Goal: Task Accomplishment & Management: Complete application form

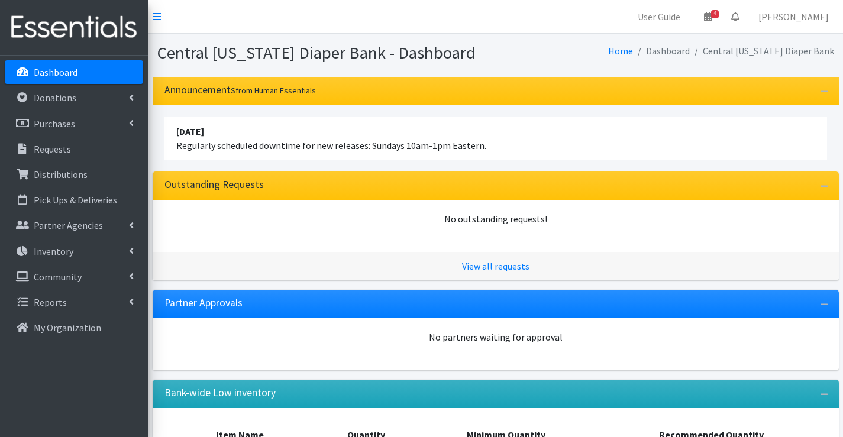
click at [47, 65] on link "Dashboard" at bounding box center [74, 72] width 138 height 24
click at [50, 70] on p "Dashboard" at bounding box center [56, 72] width 44 height 12
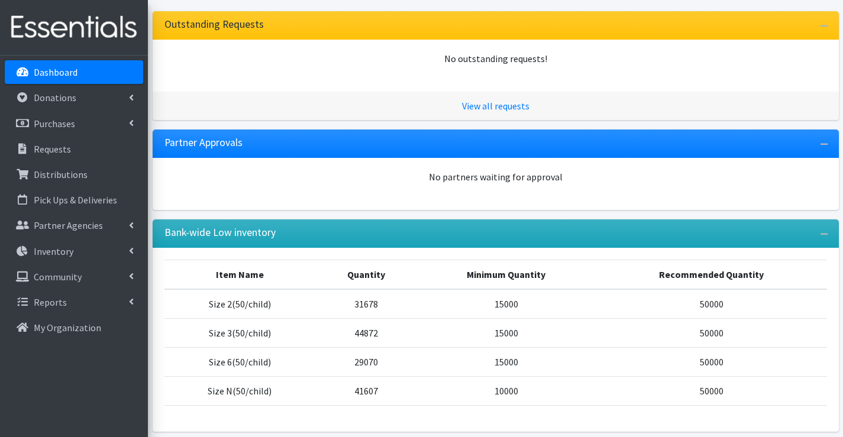
scroll to position [178, 0]
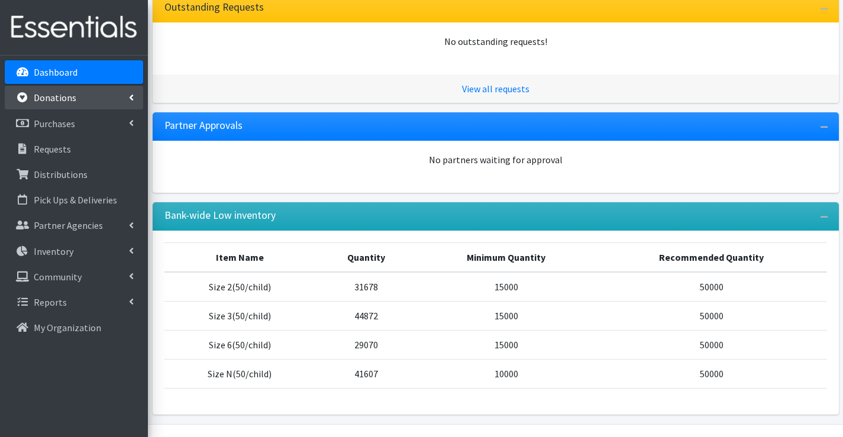
click at [62, 102] on p "Donations" at bounding box center [55, 98] width 43 height 12
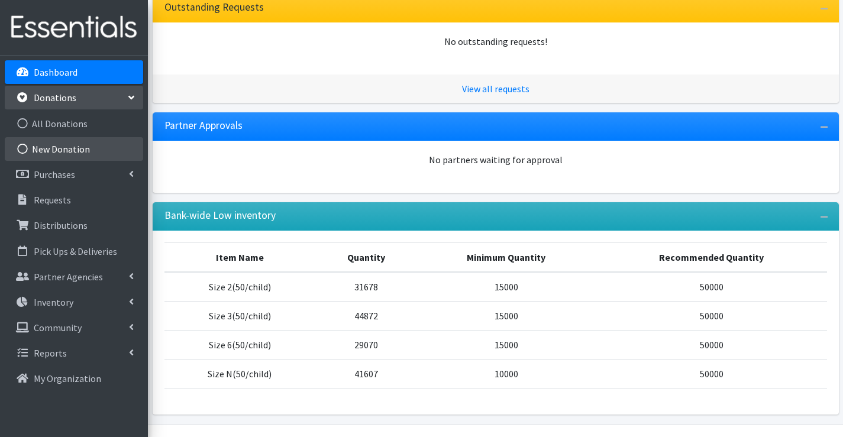
click at [62, 150] on link "New Donation" at bounding box center [74, 149] width 138 height 24
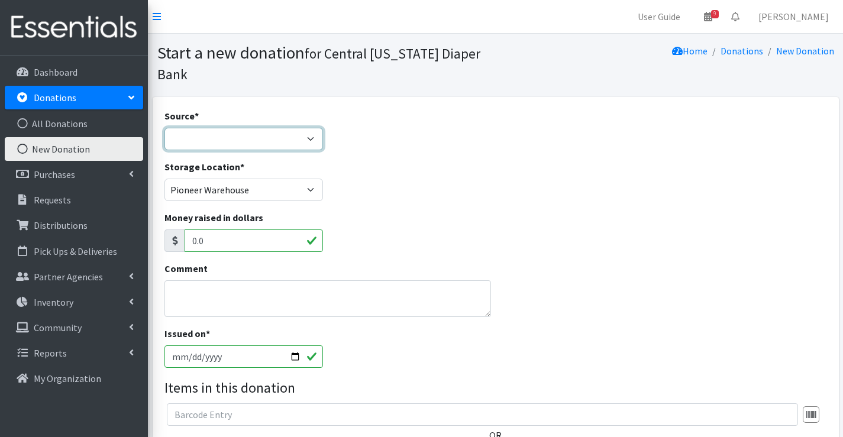
click at [270, 143] on select "Product Drive Manufacturer Donation Site Misc. Donation" at bounding box center [244, 139] width 159 height 22
select select "Product Drive"
click at [165, 128] on select "Product Drive Manufacturer Donation Site Misc. Donation" at bounding box center [244, 139] width 159 height 22
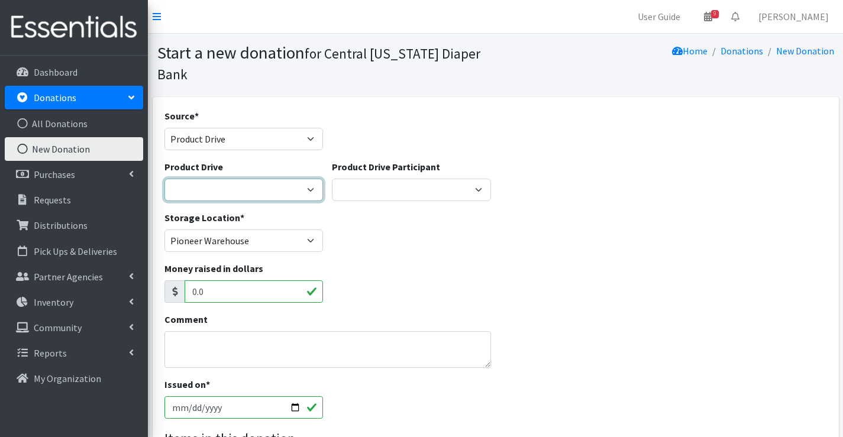
click at [263, 189] on select "AAPC (American Academy of Professional Coders) [PERSON_NAME] Family & Friends A…" at bounding box center [244, 190] width 159 height 22
select select
click at [165, 179] on select "AAPC (American Academy of Professional Coders) Alex Debbold Family & Friends Al…" at bounding box center [244, 190] width 159 height 22
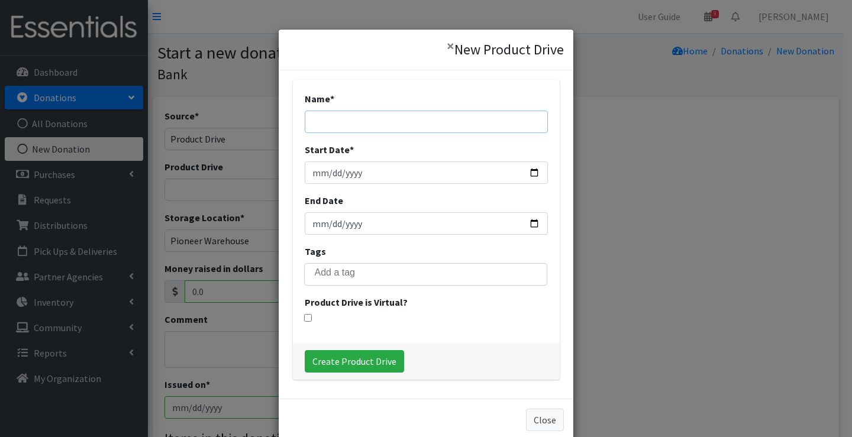
click at [370, 125] on input "Name *" at bounding box center [426, 122] width 243 height 22
type input "M & T Bank"
drag, startPoint x: 313, startPoint y: 173, endPoint x: 317, endPoint y: 165, distance: 9.6
click at [314, 172] on input "Start Date *" at bounding box center [426, 173] width 243 height 22
type input "2025-08-25"
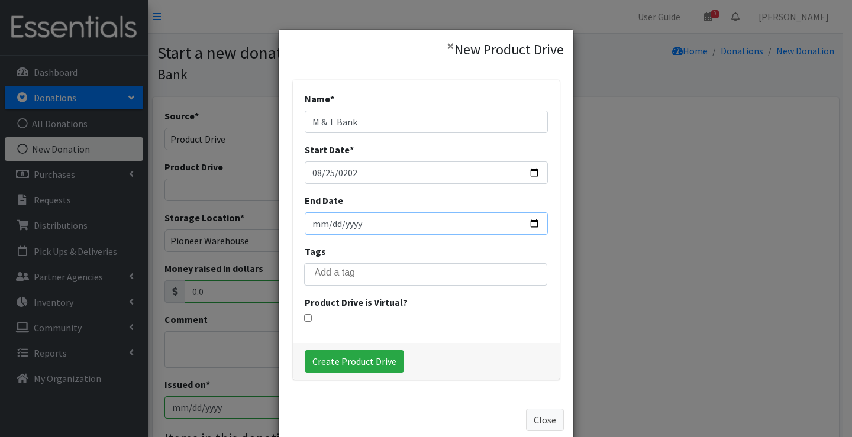
click at [323, 226] on input "End Date" at bounding box center [426, 223] width 243 height 22
type input "2025-09-10"
click at [341, 361] on input "Create Product Drive" at bounding box center [354, 361] width 99 height 22
select select "3525"
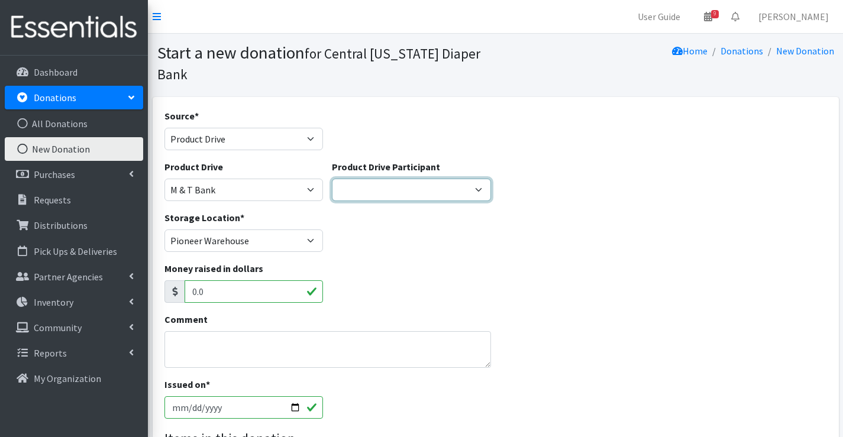
click at [384, 195] on select "Girl Scout Troop 10300 Ellis & Moreland Insurance Rachelle Luckette Kristi Amac…" at bounding box center [411, 190] width 159 height 22
select select "183"
click at [332, 179] on select "Girl Scout Troop 10300 Ellis & Moreland Insurance Rachelle Luckette Kristi Amac…" at bounding box center [411, 190] width 159 height 22
click at [469, 187] on select "Girl Scout Troop 10300 Ellis & Moreland Insurance Rachelle Luckette Kristi Amac…" at bounding box center [411, 190] width 159 height 22
select select
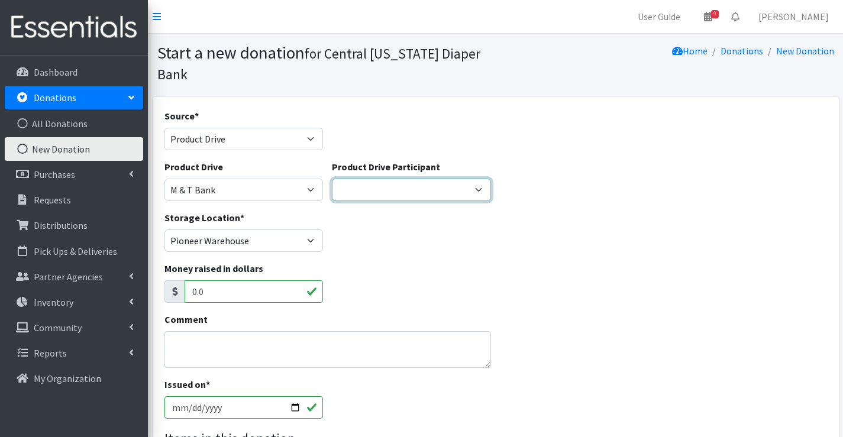
click at [332, 179] on select "Girl Scout Troop 10300 Ellis & Moreland Insurance Rachelle Luckette Kristi Amac…" at bounding box center [411, 190] width 159 height 22
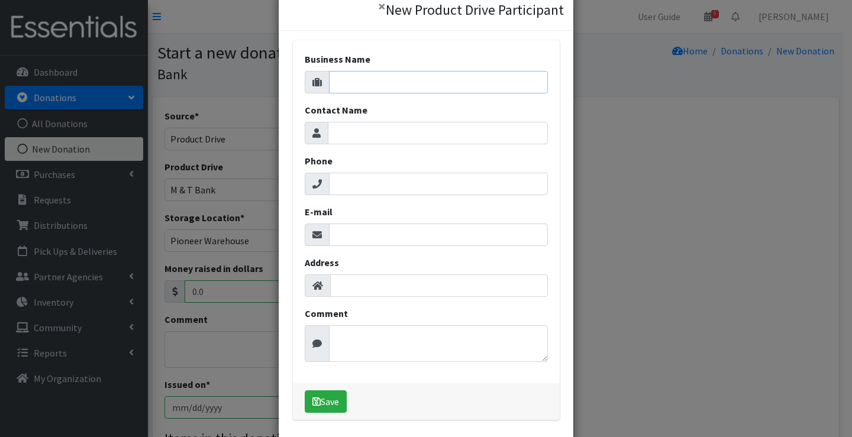
click at [386, 82] on input "Business Name" at bounding box center [438, 82] width 219 height 22
type input "m"
type input "M & t Bank"
type input "Shawn Dwello"
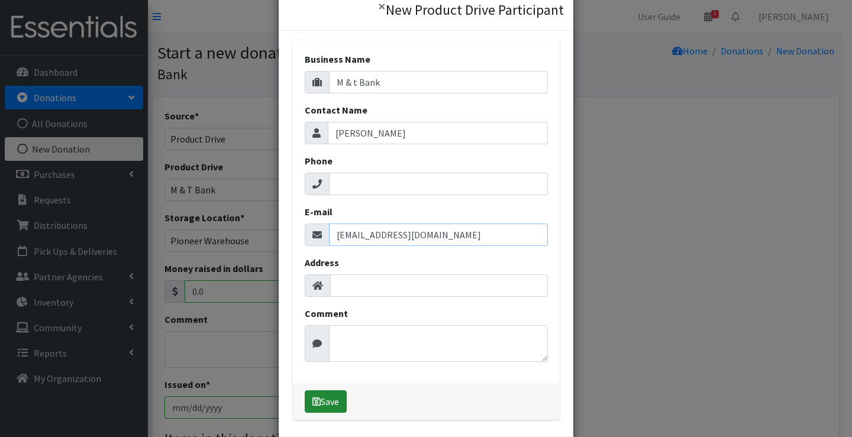
type input "sdwello@mtb.com"
click at [331, 401] on button "Save" at bounding box center [326, 402] width 42 height 22
select select "1686"
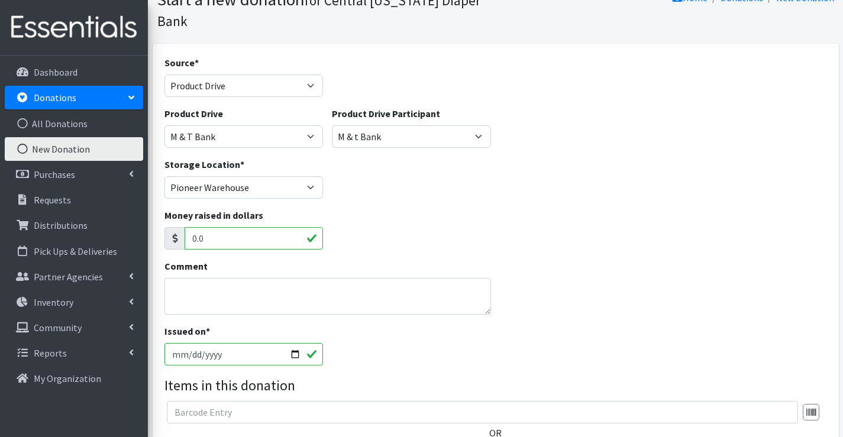
scroll to position [178, 0]
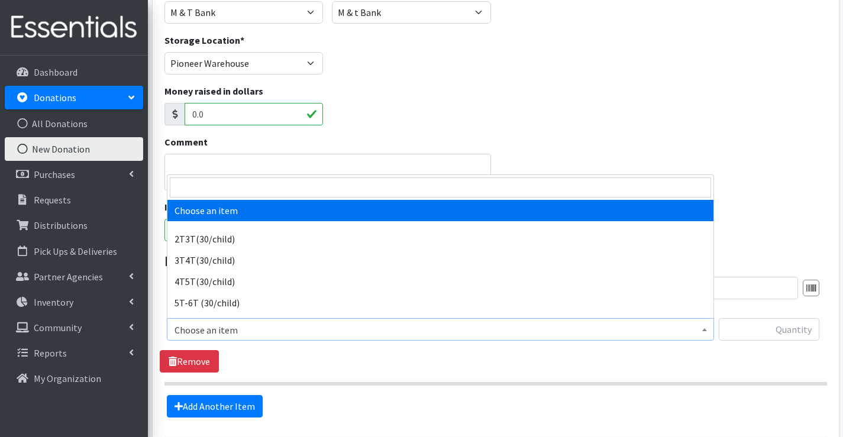
click at [271, 336] on span "Choose an item" at bounding box center [441, 330] width 532 height 17
click at [239, 187] on input "search" at bounding box center [441, 188] width 542 height 20
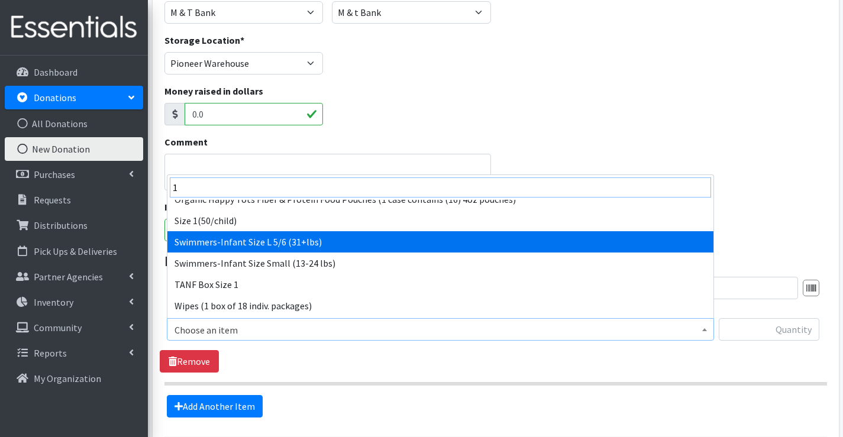
scroll to position [118, 0]
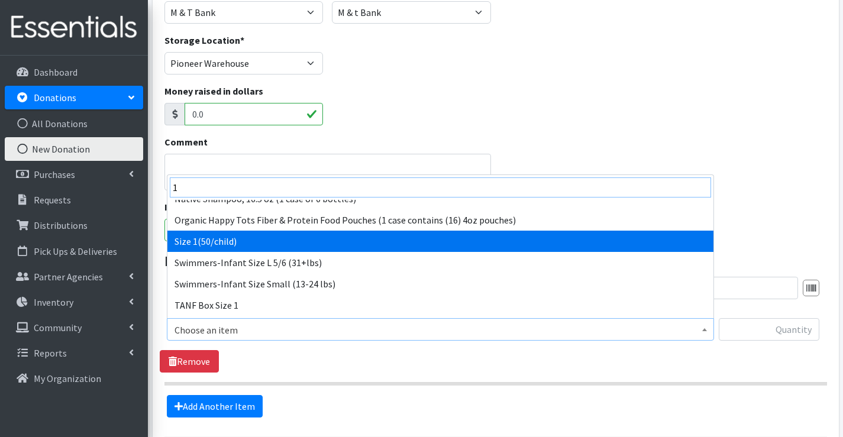
type input "1"
select select "950"
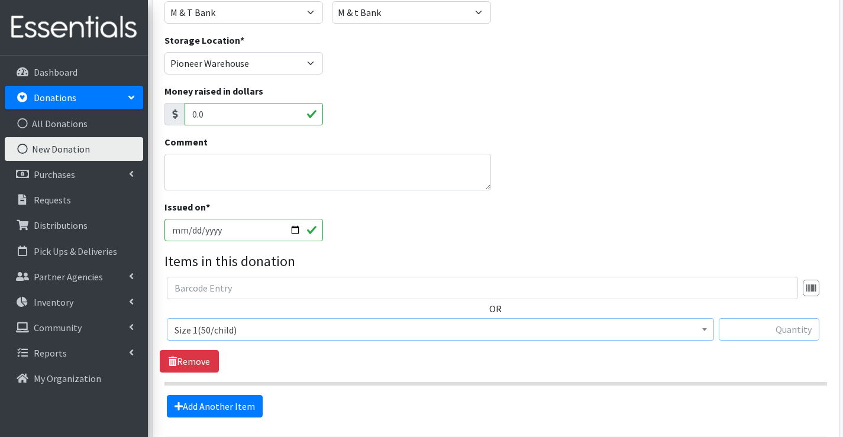
drag, startPoint x: 810, startPoint y: 327, endPoint x: 804, endPoint y: 328, distance: 6.0
click at [810, 327] on input "text" at bounding box center [769, 329] width 101 height 22
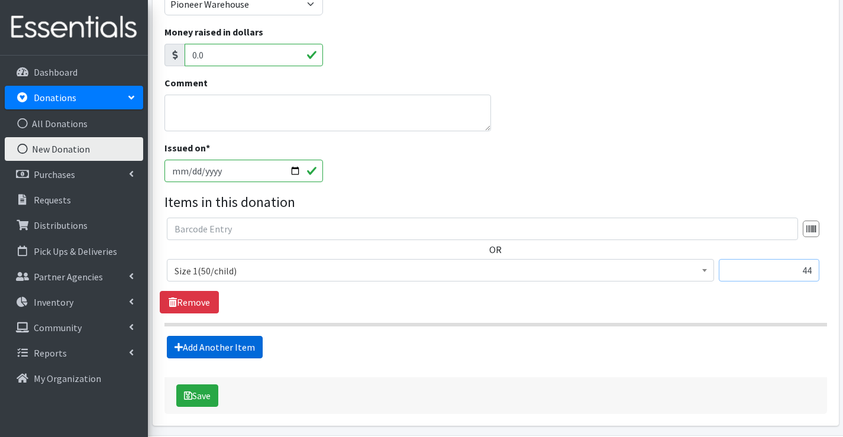
type input "44"
click at [210, 345] on link "Add Another Item" at bounding box center [215, 347] width 96 height 22
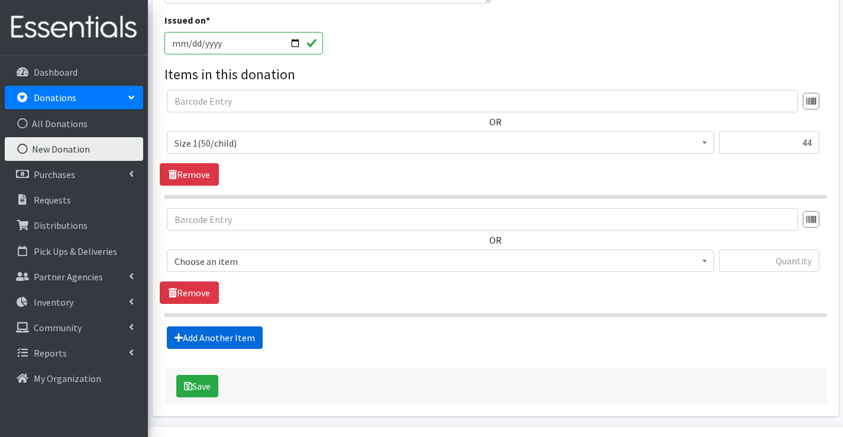
scroll to position [398, 0]
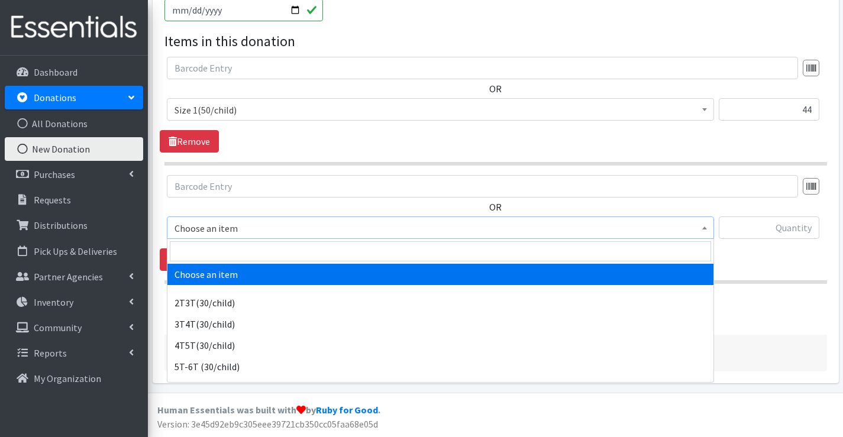
click at [217, 224] on span "Choose an item" at bounding box center [441, 228] width 532 height 17
click at [208, 246] on input "search" at bounding box center [441, 251] width 542 height 20
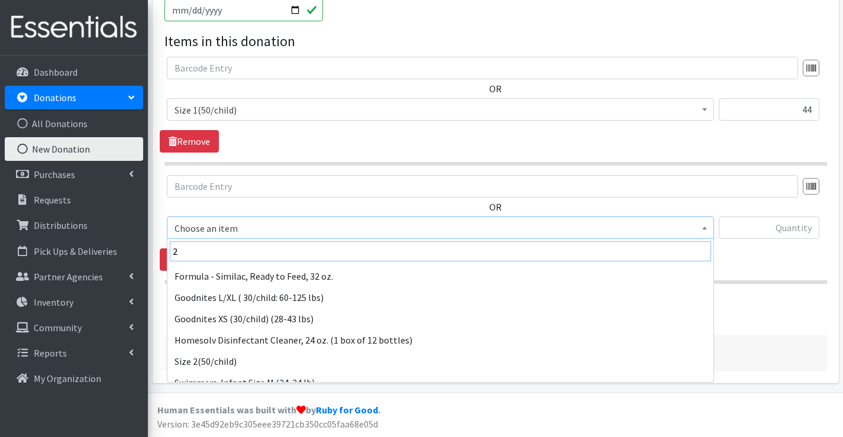
scroll to position [125, 0]
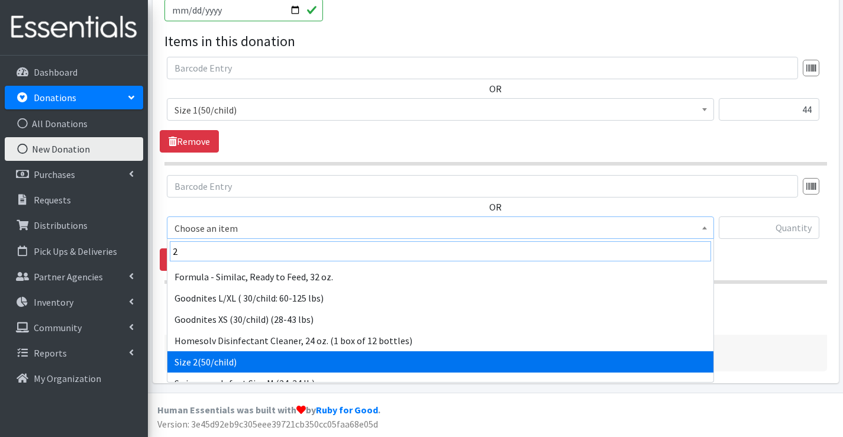
type input "2"
drag, startPoint x: 254, startPoint y: 356, endPoint x: 288, endPoint y: 336, distance: 39.3
select select "951"
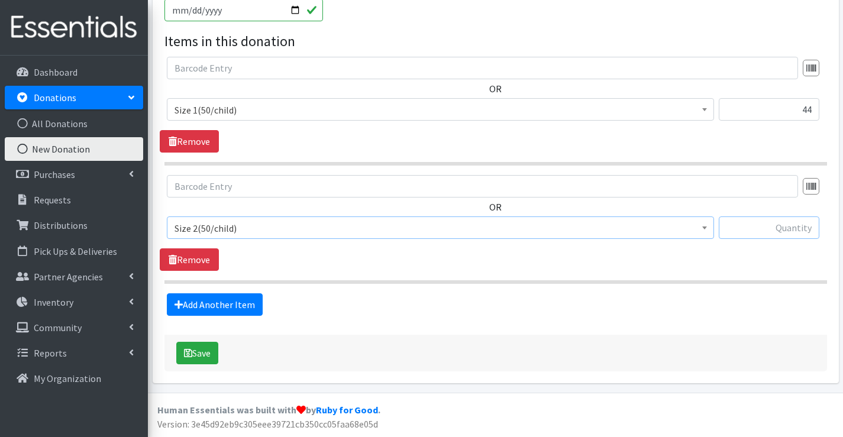
click at [760, 223] on input "text" at bounding box center [769, 228] width 101 height 22
type input "100"
click at [196, 305] on link "Add Another Item" at bounding box center [215, 305] width 96 height 22
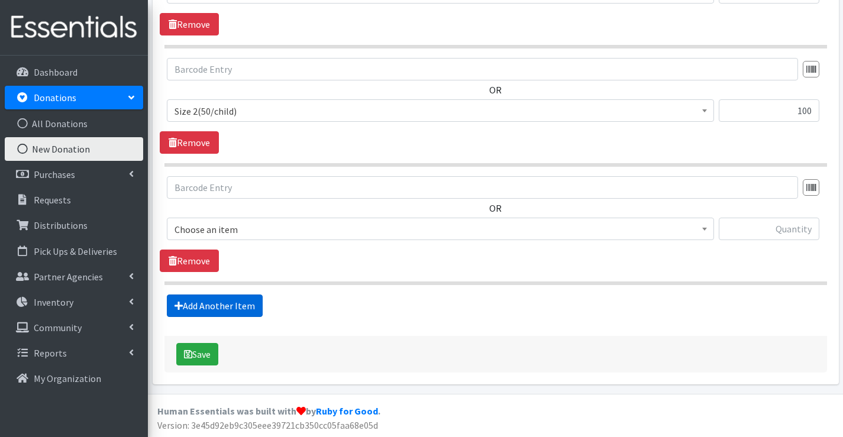
scroll to position [516, 0]
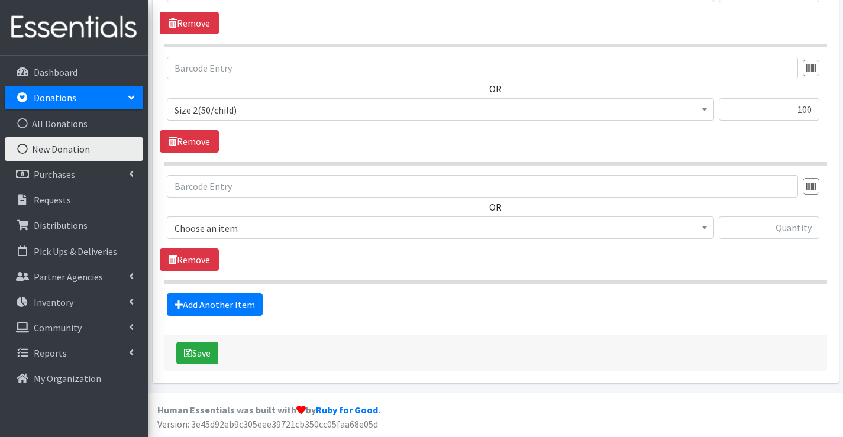
click at [217, 224] on span "Choose an item" at bounding box center [441, 228] width 532 height 17
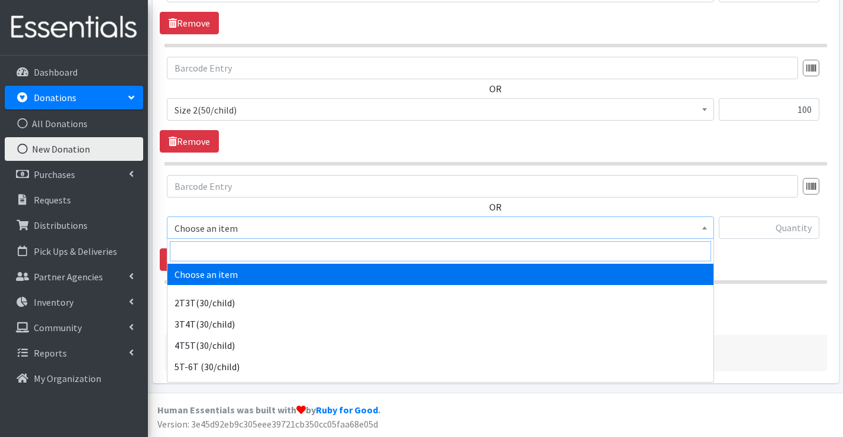
click at [199, 253] on input "search" at bounding box center [441, 251] width 542 height 20
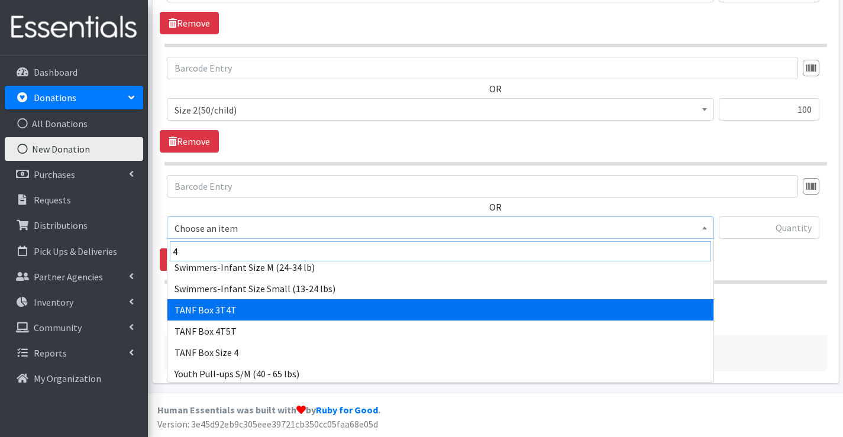
scroll to position [118, 0]
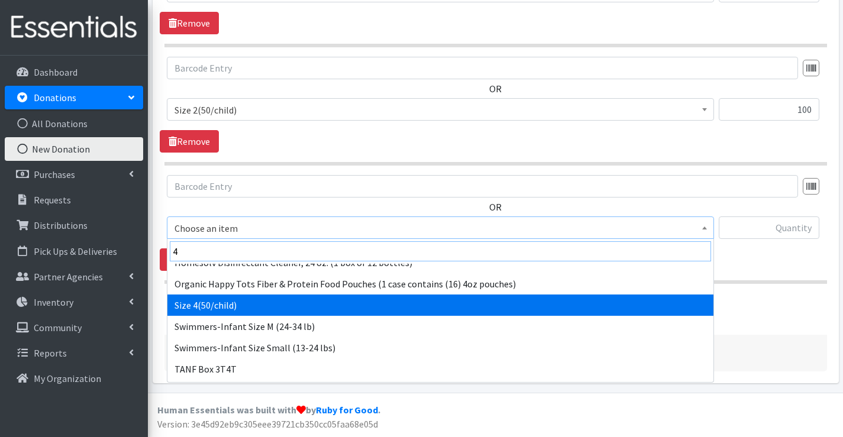
type input "4"
drag, startPoint x: 295, startPoint y: 306, endPoint x: 573, endPoint y: 247, distance: 283.8
select select "963"
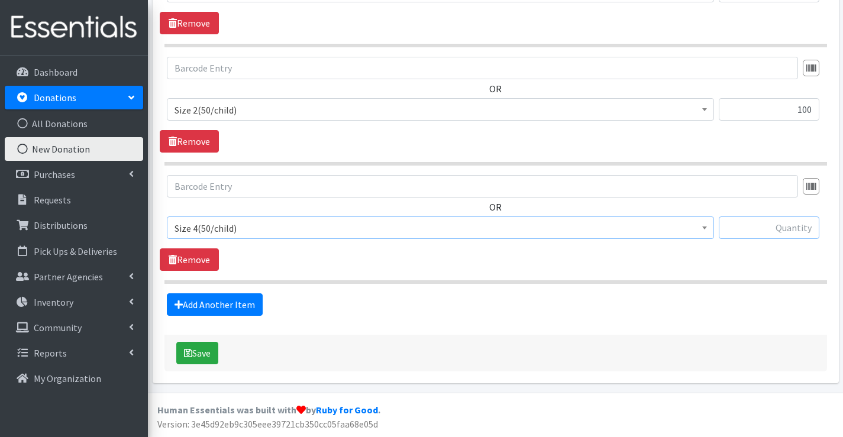
click at [745, 228] on input "text" at bounding box center [769, 228] width 101 height 22
type input "678"
click at [228, 304] on link "Add Another Item" at bounding box center [215, 305] width 96 height 22
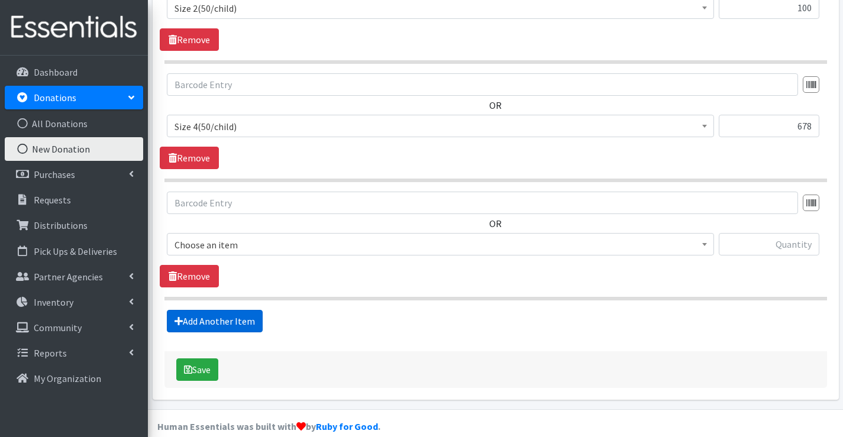
scroll to position [634, 0]
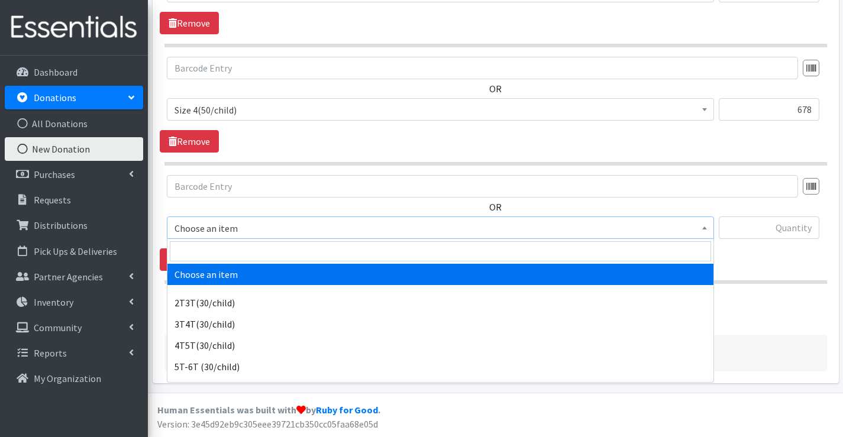
click at [227, 229] on span "Choose an item" at bounding box center [441, 228] width 532 height 17
click at [230, 257] on input "search" at bounding box center [441, 251] width 542 height 20
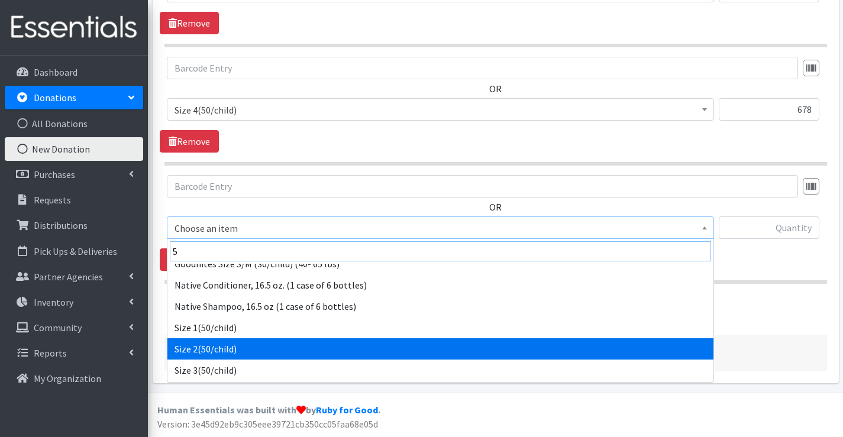
scroll to position [178, 0]
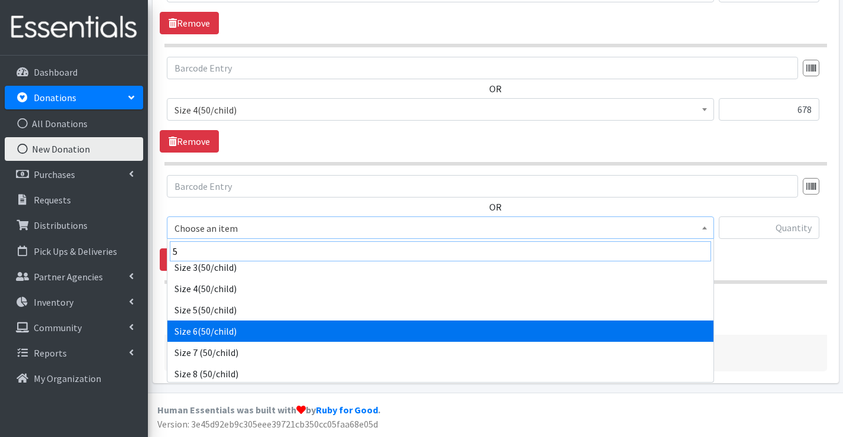
type input "5"
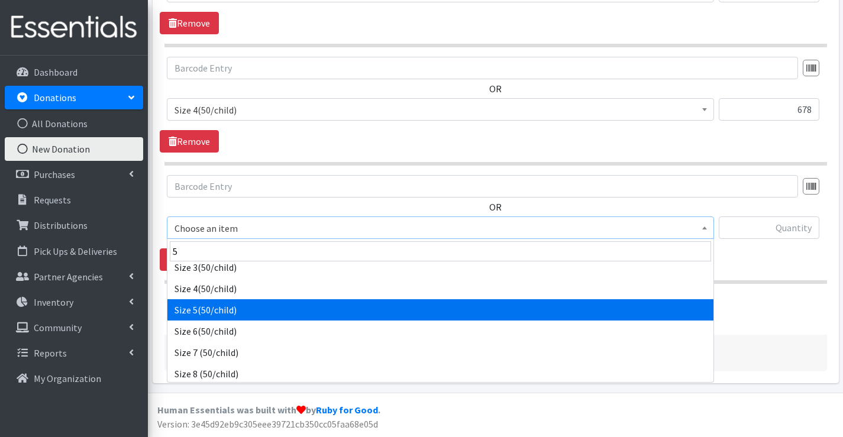
select select "964"
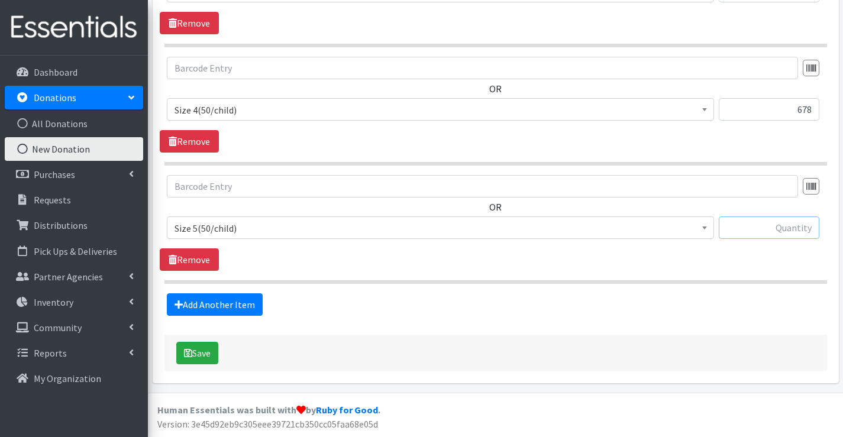
click at [792, 236] on input "text" at bounding box center [769, 228] width 101 height 22
type input "298"
click at [266, 308] on div "Add Another Item" at bounding box center [496, 305] width 672 height 22
click at [240, 308] on link "Add Another Item" at bounding box center [215, 305] width 96 height 22
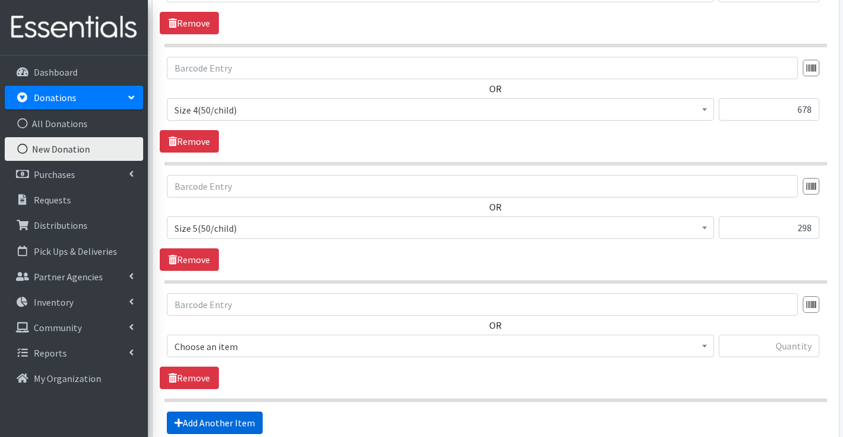
scroll to position [753, 0]
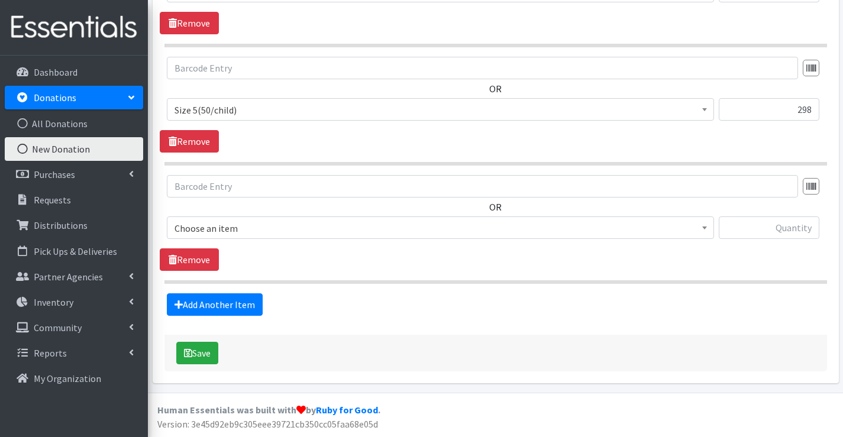
click at [232, 230] on span "Choose an item" at bounding box center [441, 228] width 532 height 17
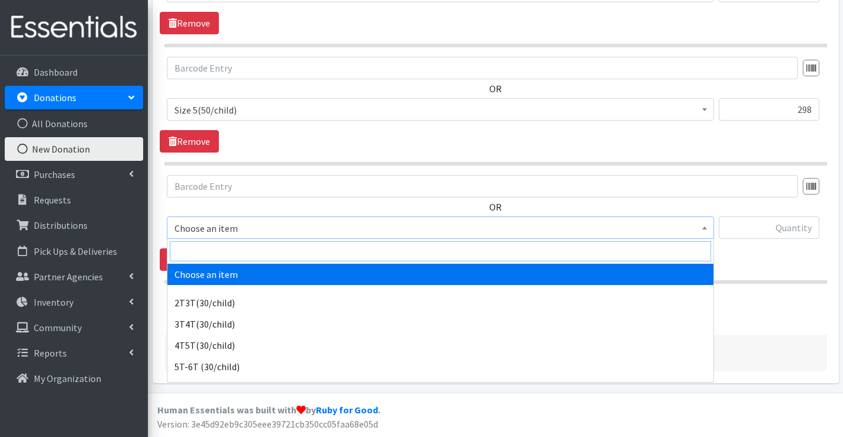
click at [233, 255] on input "search" at bounding box center [441, 251] width 542 height 20
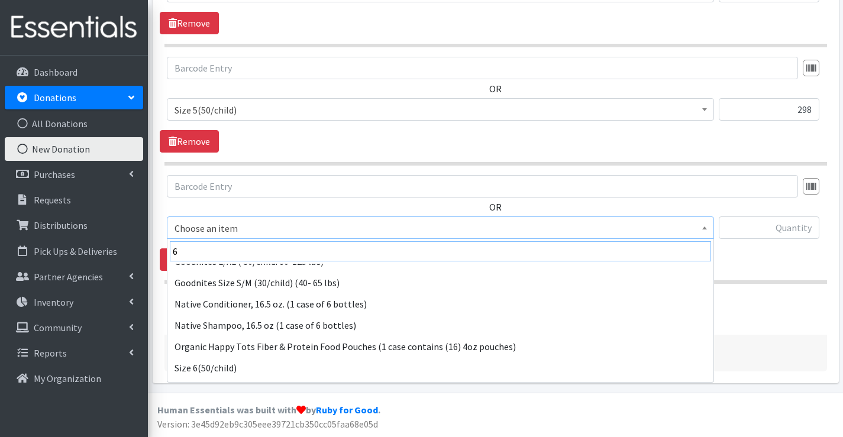
scroll to position [118, 0]
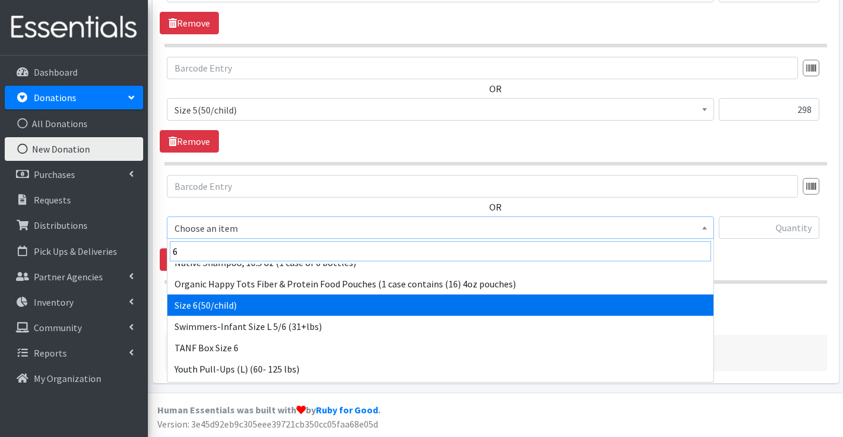
type input "6"
select select "966"
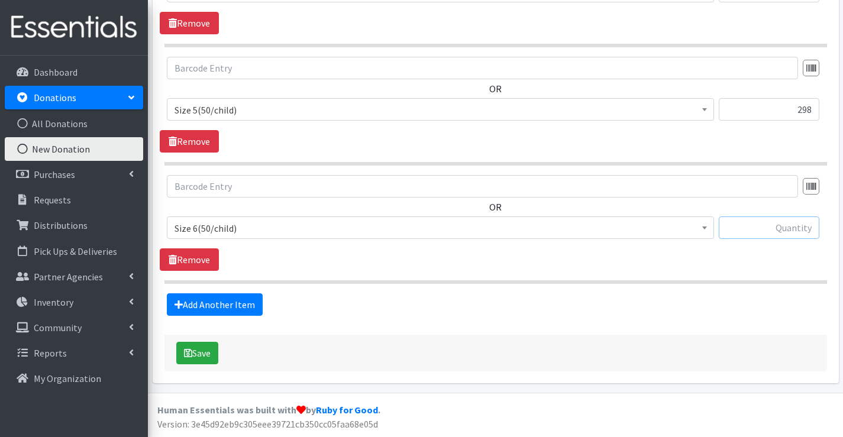
click at [763, 221] on input "text" at bounding box center [769, 228] width 101 height 22
type input "206"
click at [241, 305] on link "Add Another Item" at bounding box center [215, 305] width 96 height 22
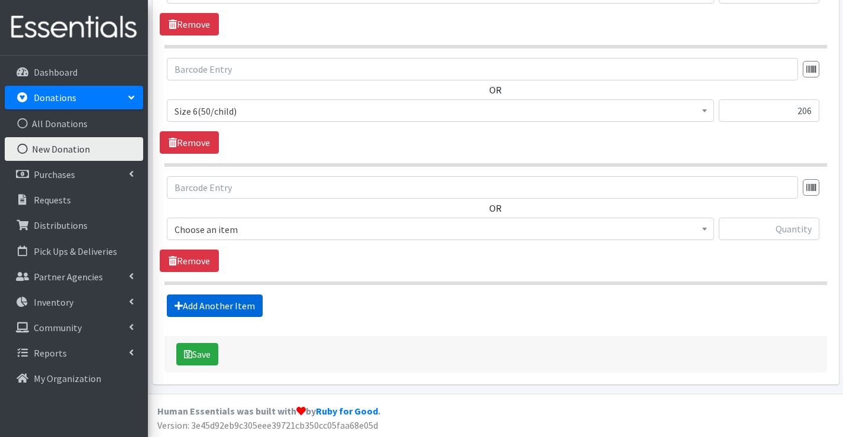
scroll to position [871, 0]
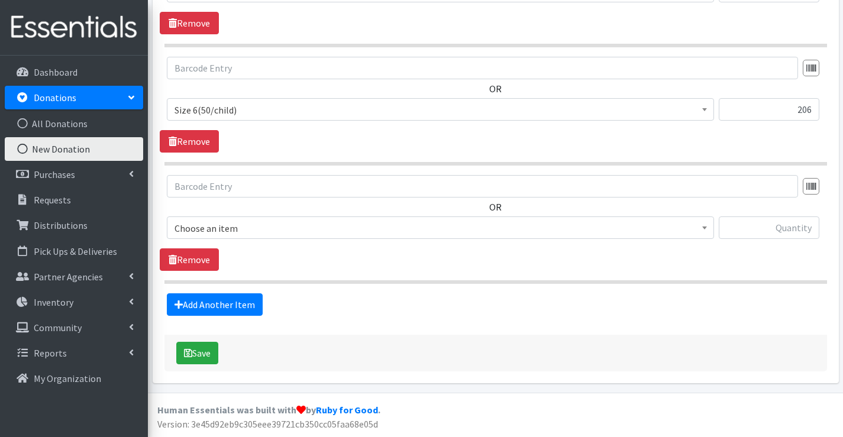
click at [238, 231] on span "Choose an item" at bounding box center [441, 228] width 532 height 17
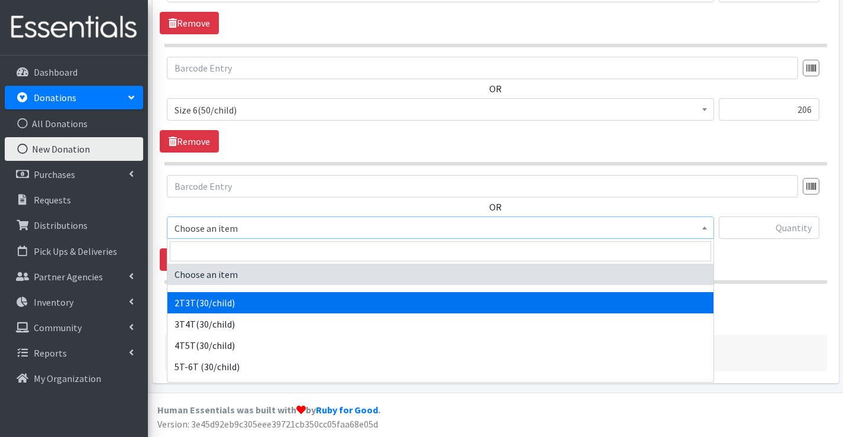
select select "939"
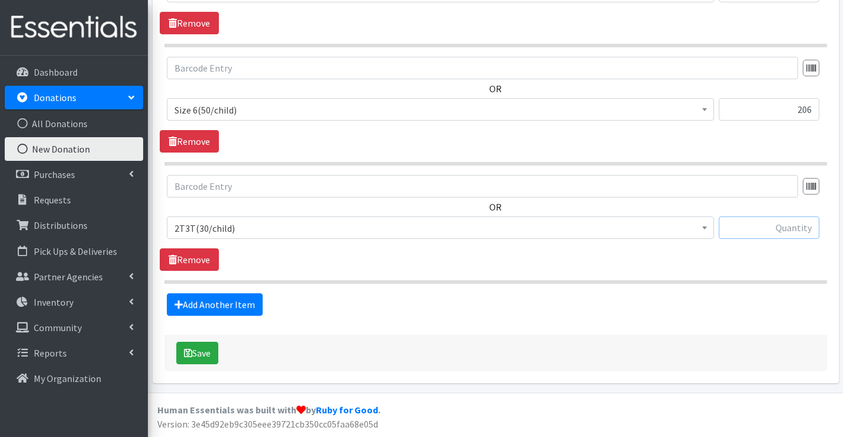
click at [781, 231] on input "text" at bounding box center [769, 228] width 101 height 22
type input "21"
click at [196, 299] on link "Add Another Item" at bounding box center [215, 305] width 96 height 22
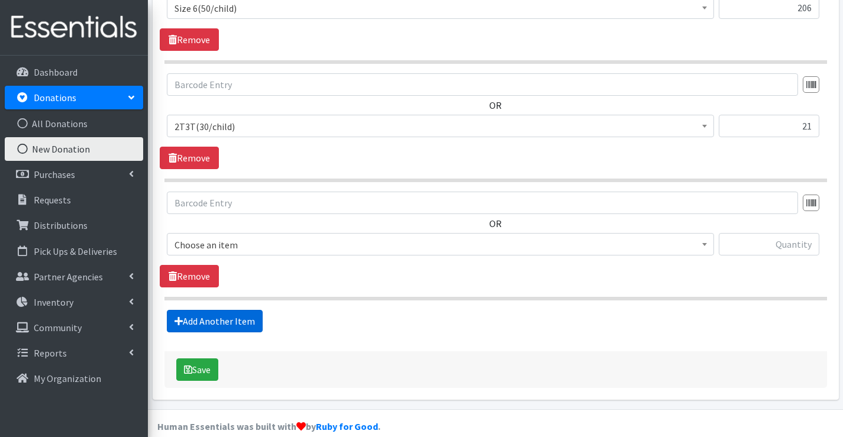
scroll to position [990, 0]
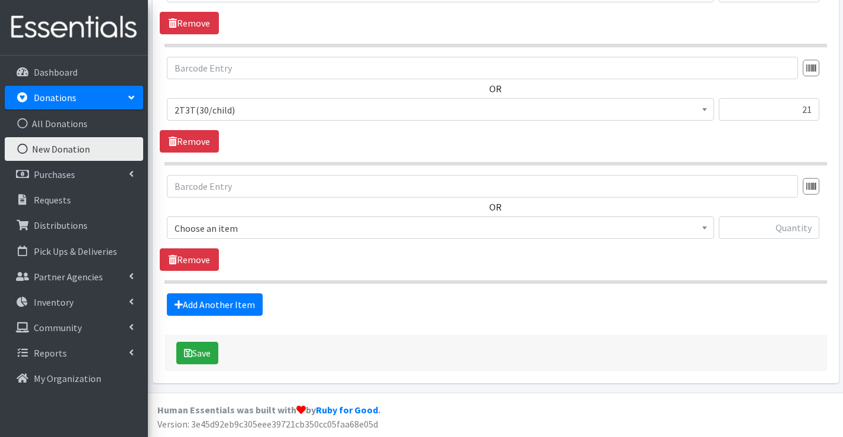
click at [237, 228] on span "Choose an item" at bounding box center [441, 228] width 532 height 17
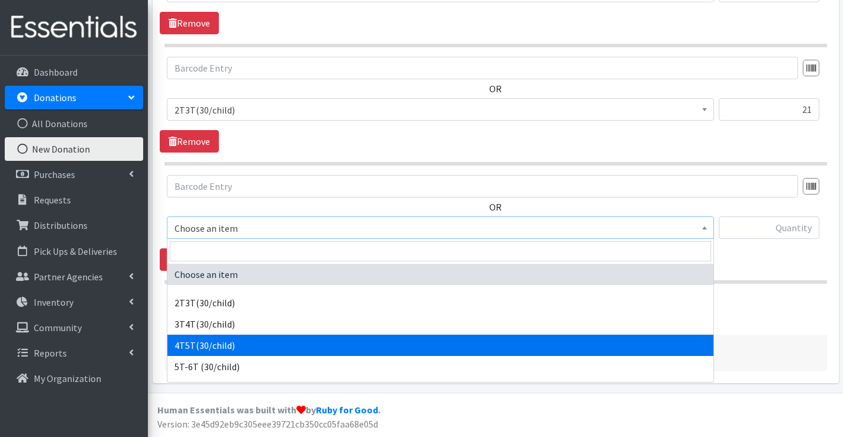
drag, startPoint x: 230, startPoint y: 340, endPoint x: 257, endPoint y: 323, distance: 32.2
select select "953"
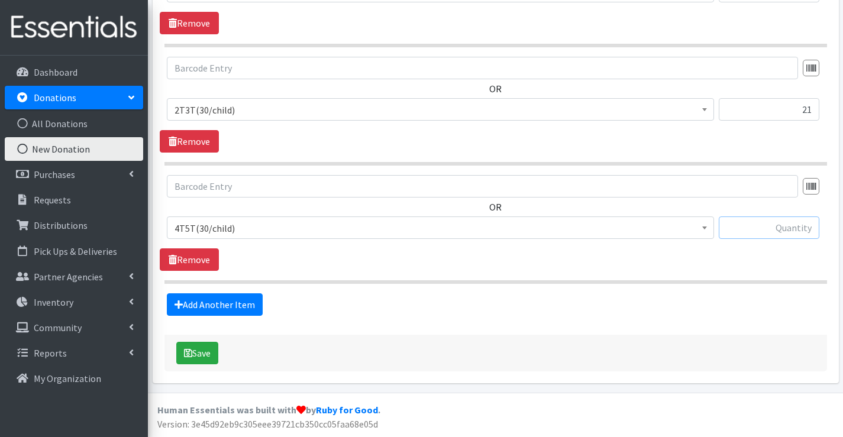
click at [763, 225] on input "text" at bounding box center [769, 228] width 101 height 22
type input "140"
click at [227, 302] on link "Add Another Item" at bounding box center [215, 305] width 96 height 22
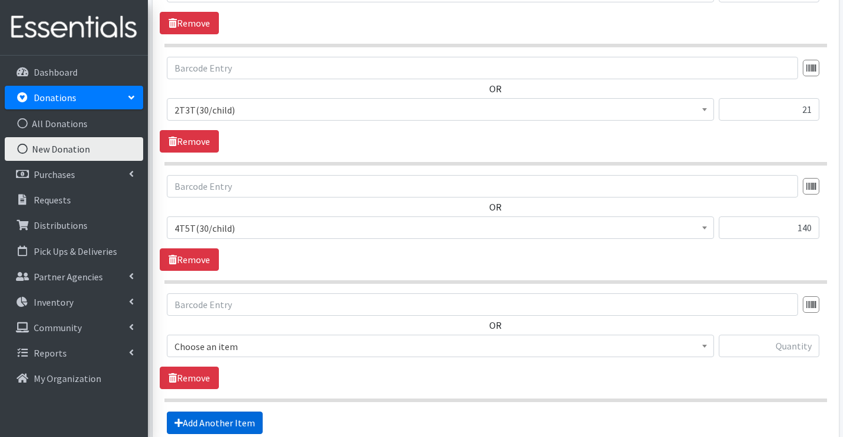
scroll to position [1108, 0]
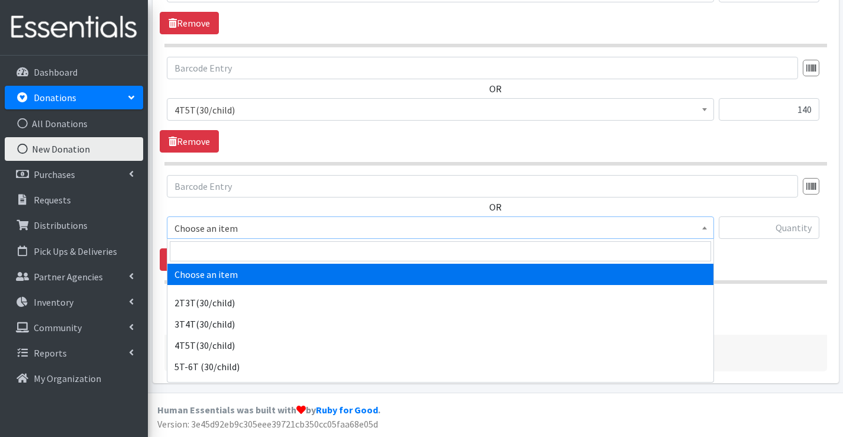
click at [237, 227] on span "Choose an item" at bounding box center [441, 228] width 532 height 17
click at [237, 252] on input "search" at bounding box center [441, 251] width 542 height 20
type input "2"
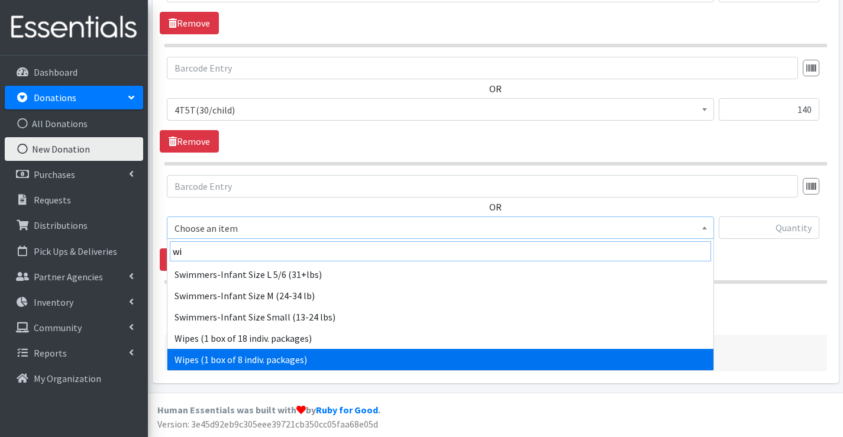
type input "wi"
drag, startPoint x: 237, startPoint y: 350, endPoint x: 328, endPoint y: 308, distance: 99.8
select select "6265"
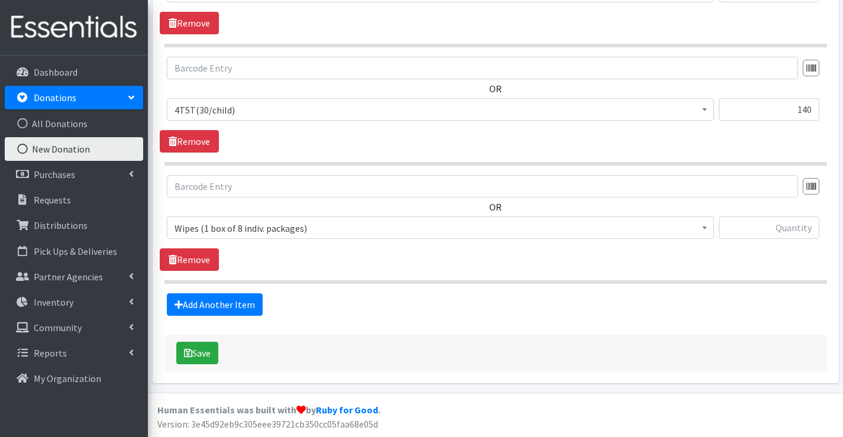
click at [820, 228] on div "Choose an item 2T3T(30/child) 3T4T(30/child) 4T5T(30/child) 5T-6T (30/child) Ad…" at bounding box center [496, 233] width 658 height 32
click at [810, 228] on input "text" at bounding box center [769, 228] width 101 height 22
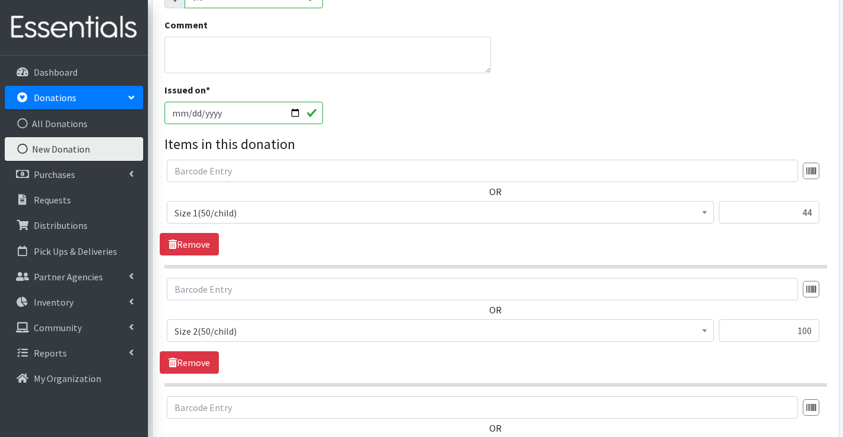
scroll to position [161, 0]
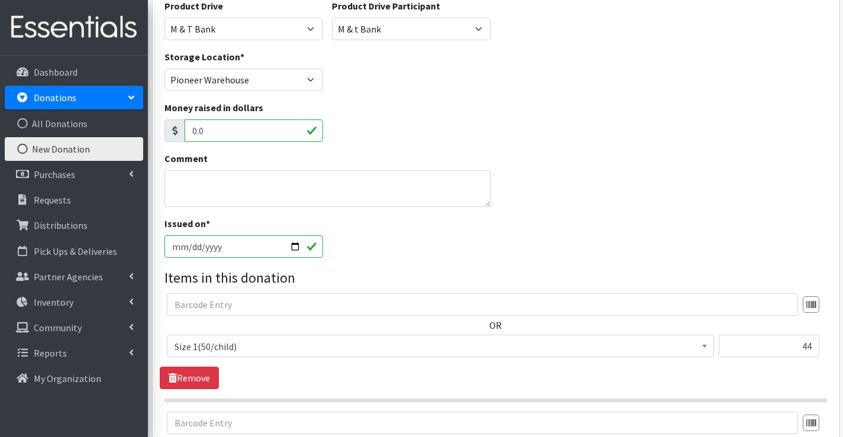
type input "2"
click at [233, 176] on textarea "Comment" at bounding box center [328, 188] width 327 height 37
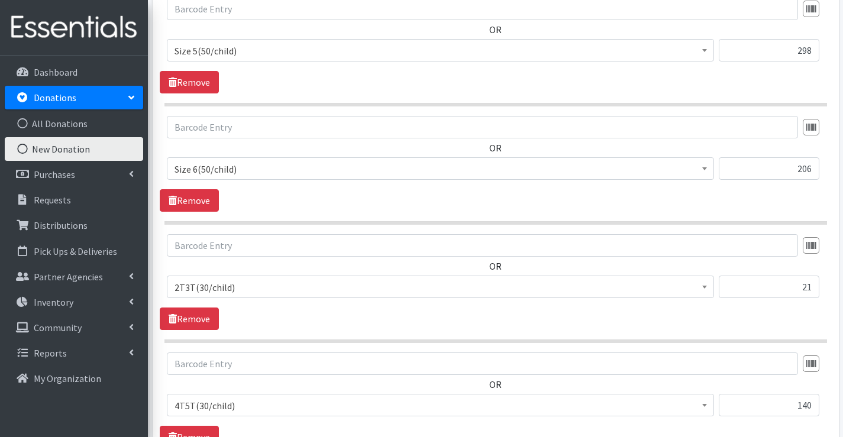
scroll to position [1108, 0]
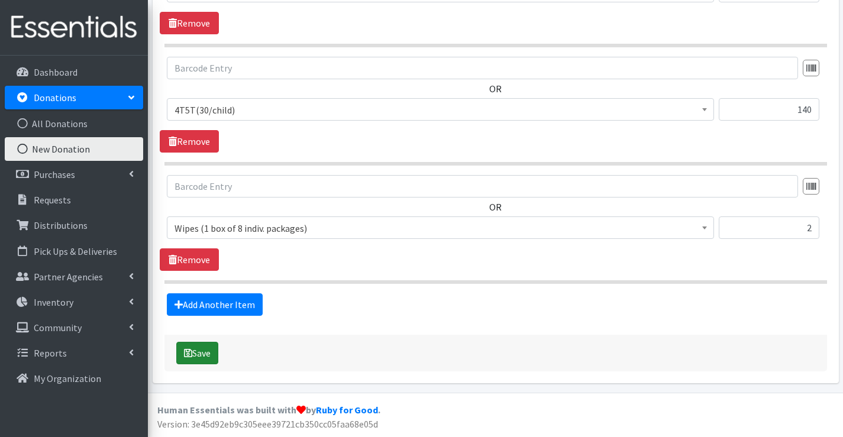
type textarea "A&D Ointment: 6 Baby Lotion: 2 Baby Shampoo: 1"
click at [191, 353] on icon "submit" at bounding box center [188, 353] width 8 height 9
